Goal: Task Accomplishment & Management: Use online tool/utility

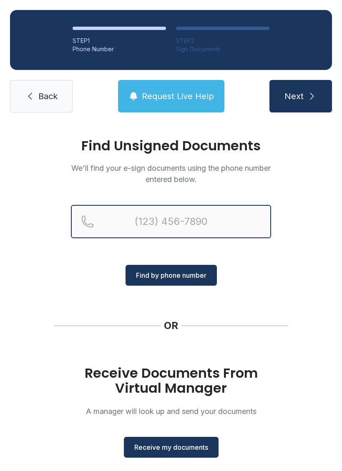
click at [141, 222] on input "Reservation phone number" at bounding box center [171, 221] width 200 height 33
type input "[PHONE_NUMBER]"
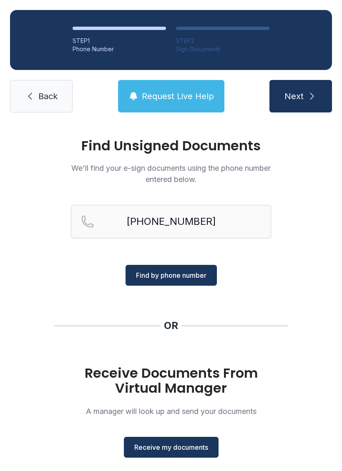
click at [195, 275] on span "Find by phone number" at bounding box center [171, 275] width 70 height 10
click at [175, 274] on span "Find by phone number" at bounding box center [171, 275] width 70 height 10
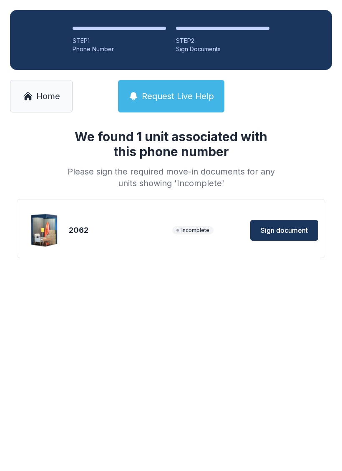
click at [290, 229] on span "Sign document" at bounding box center [283, 230] width 47 height 10
click at [25, 84] on link "Home" at bounding box center [41, 96] width 62 height 32
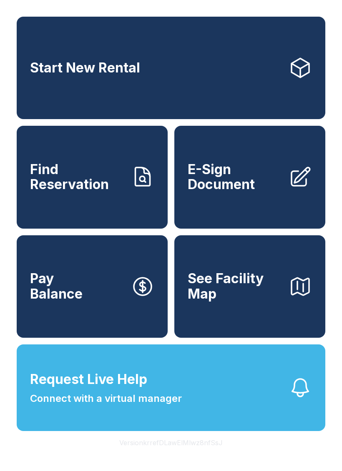
click at [236, 188] on span "E-Sign Document" at bounding box center [234, 177] width 94 height 30
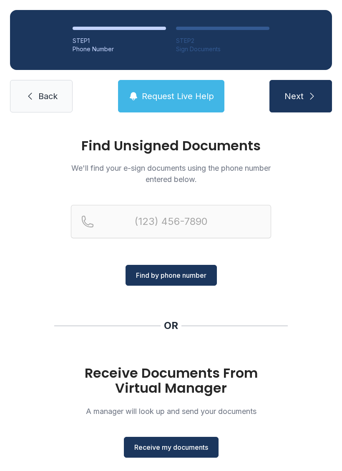
click at [203, 450] on span "Receive my documents" at bounding box center [171, 447] width 74 height 10
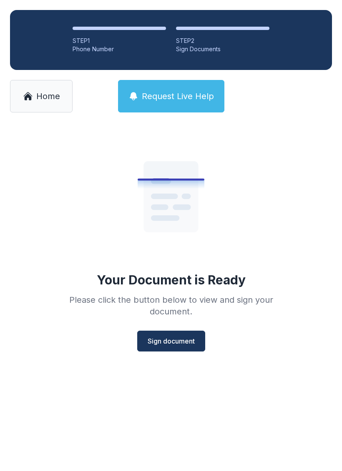
click at [185, 340] on span "Sign document" at bounding box center [170, 341] width 47 height 10
click at [42, 95] on span "Home" at bounding box center [48, 96] width 24 height 12
